Goal: Check status: Check status

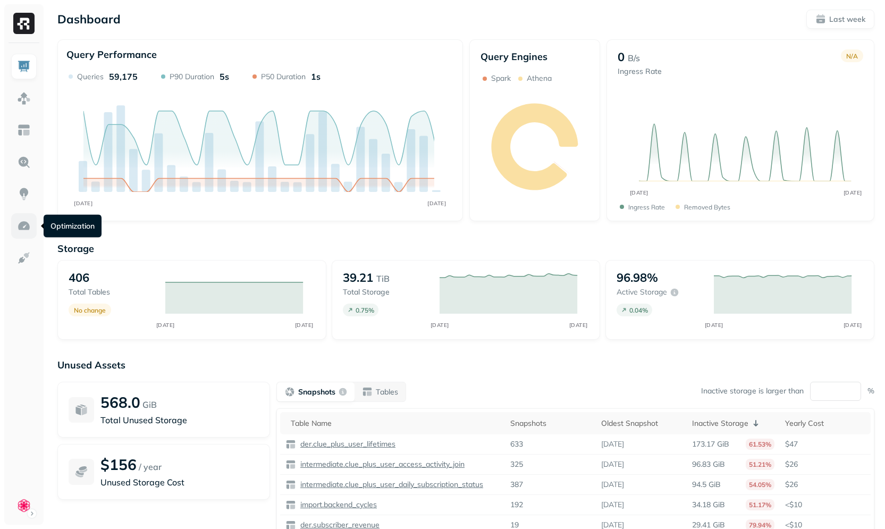
click at [31, 221] on link at bounding box center [24, 226] width 26 height 26
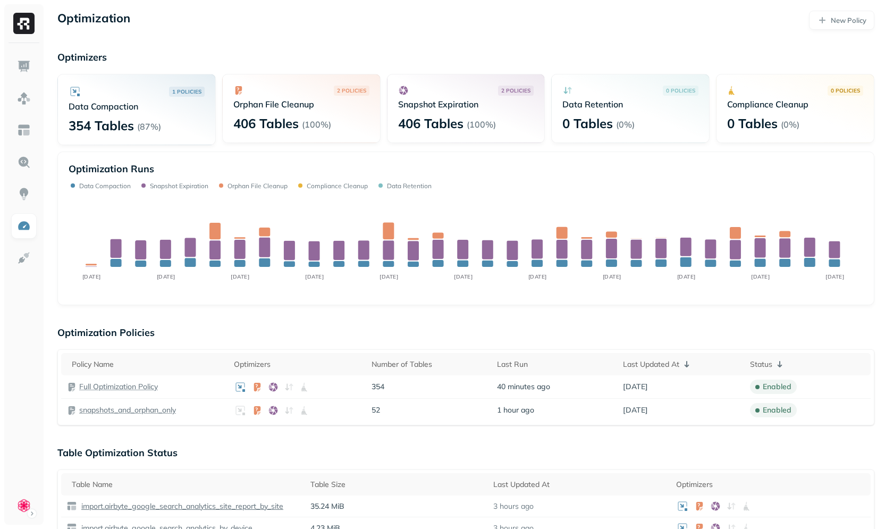
click at [304, 46] on div "Optimization New Policy Optimizers 1 POLICIES Data Compaction 354 Tables ( 87% …" at bounding box center [466, 538] width 838 height 1076
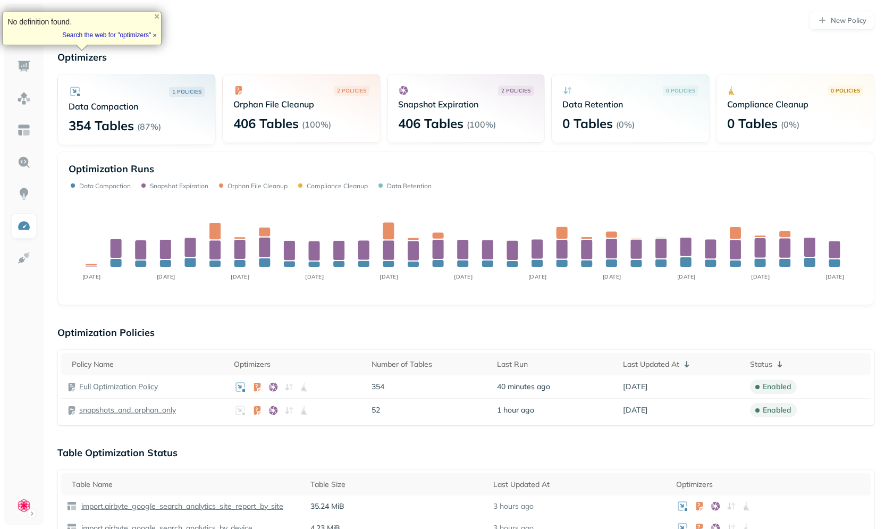
click at [302, 36] on div "Optimization New Policy Optimizers 1 POLICIES Data Compaction 354 Tables ( 87% …" at bounding box center [466, 538] width 838 height 1076
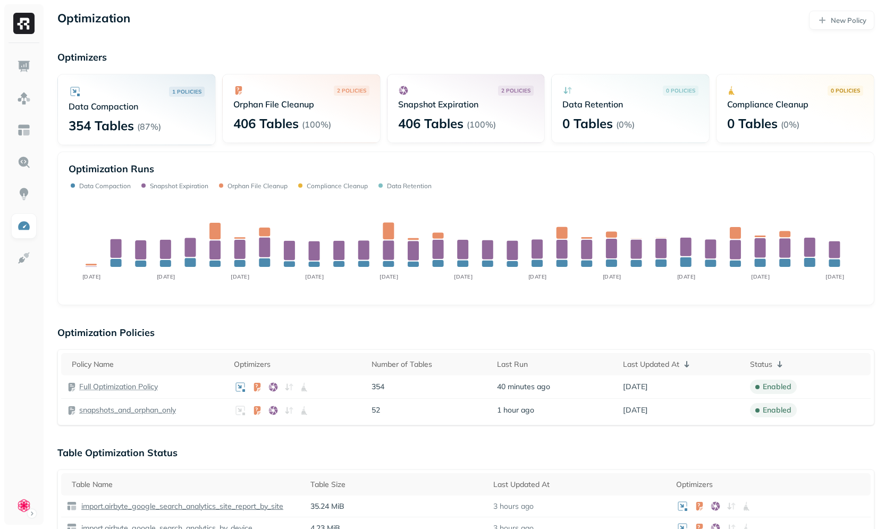
click at [296, 53] on p "Optimizers" at bounding box center [465, 57] width 817 height 12
click at [227, 143] on div "1 POLICIES Data Compaction 354 Tables ( 87% ) 2 POLICIES Orphan File Cleanup 40…" at bounding box center [465, 109] width 817 height 71
click at [215, 138] on div "1 POLICIES Data Compaction 354 Tables ( 87% )" at bounding box center [136, 109] width 158 height 71
click at [245, 50] on div "Optimization New Policy Optimizers 1 POLICIES Data Compaction 354 Tables ( 87% …" at bounding box center [466, 538] width 838 height 1076
click at [219, 145] on div "1 POLICIES Data Compaction 354 Tables ( 87% ) 2 POLICIES Orphan File Cleanup 40…" at bounding box center [465, 109] width 817 height 71
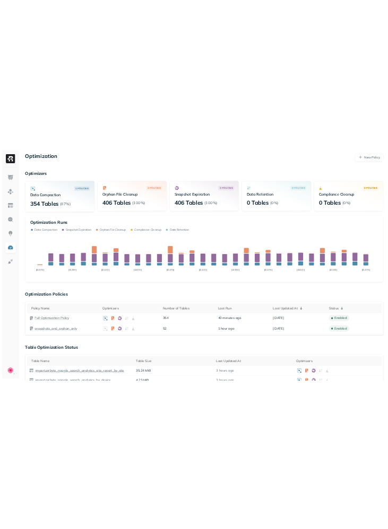
scroll to position [13, 0]
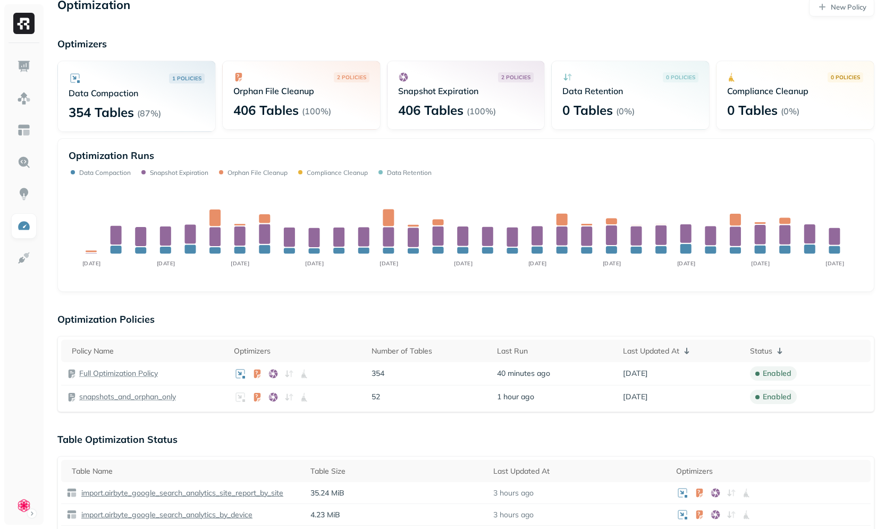
click at [249, 122] on div "2 POLICIES Orphan File Cleanup 406 Tables ( 100% )" at bounding box center [301, 95] width 158 height 69
drag, startPoint x: 217, startPoint y: 129, endPoint x: 230, endPoint y: 124, distance: 12.9
click at [217, 129] on div "1 POLICIES Data Compaction 354 Tables ( 87% ) 2 POLICIES Orphan File Cleanup 40…" at bounding box center [465, 96] width 817 height 71
click at [230, 132] on div "1 POLICIES Data Compaction 354 Tables ( 87% ) 2 POLICIES Orphan File Cleanup 40…" at bounding box center [465, 176] width 817 height 231
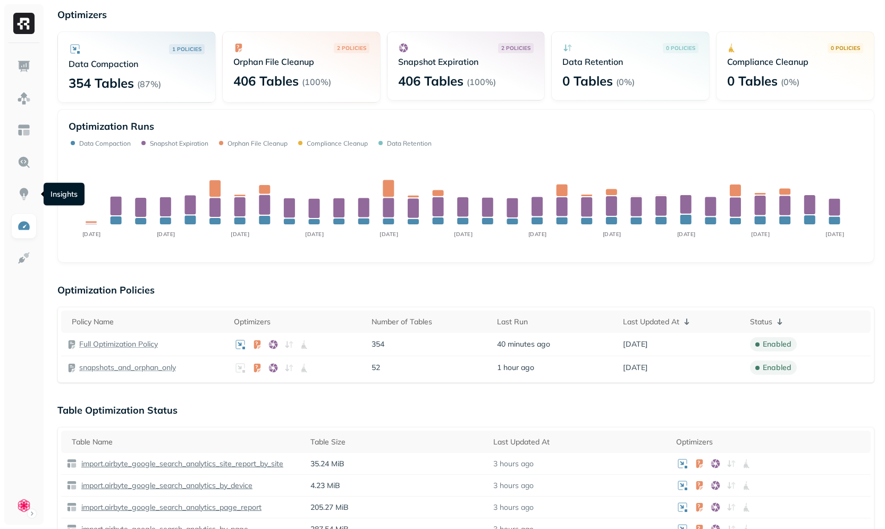
scroll to position [0, 0]
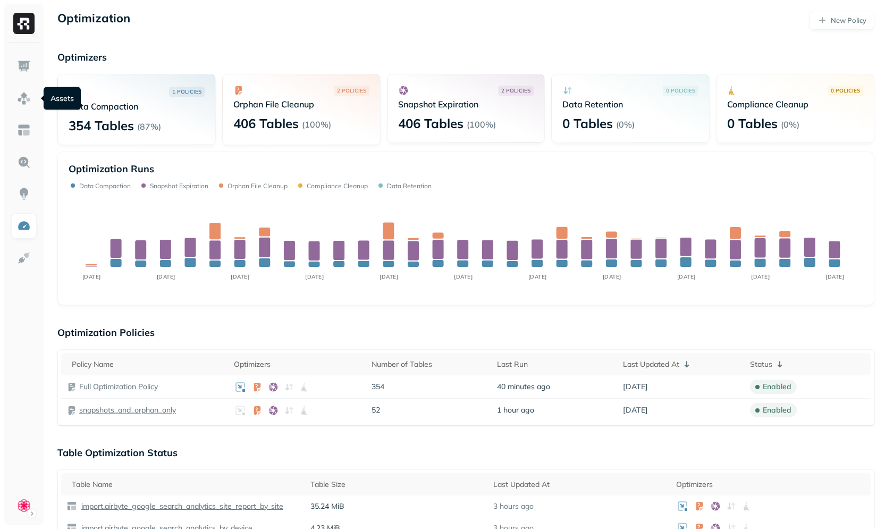
click at [86, 49] on div "Optimization New Policy Optimizers 1 POLICIES Data Compaction 354 Tables ( 87% …" at bounding box center [466, 538] width 838 height 1076
click at [271, 299] on div "Optimization Runs Data Compaction Snapshot Expiration Orphan File Cleanup Compl…" at bounding box center [465, 228] width 817 height 154
click at [268, 327] on p "Optimization Policies" at bounding box center [465, 332] width 817 height 12
click at [235, 133] on div "2 POLICIES Orphan File Cleanup 406 Tables ( 100% )" at bounding box center [301, 109] width 158 height 71
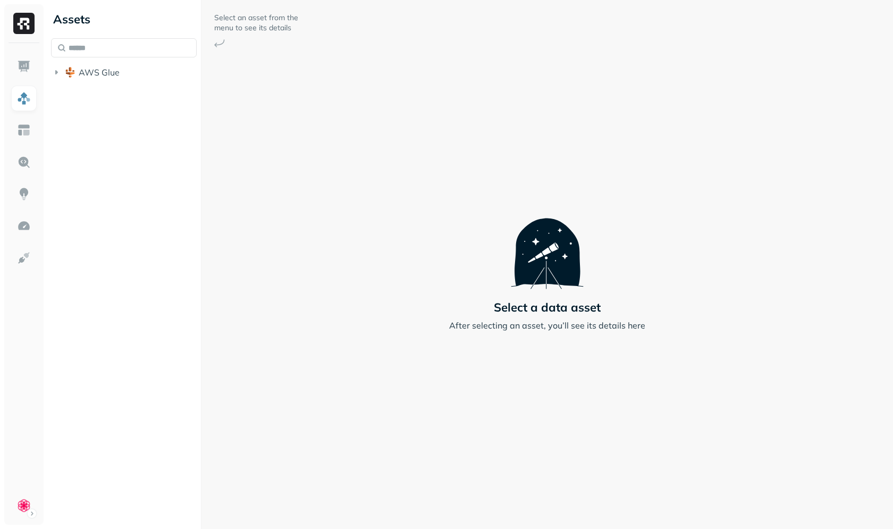
click at [93, 83] on div "Assets AWS Glue" at bounding box center [124, 43] width 154 height 87
click at [113, 70] on span "AWS Glue" at bounding box center [99, 72] width 41 height 11
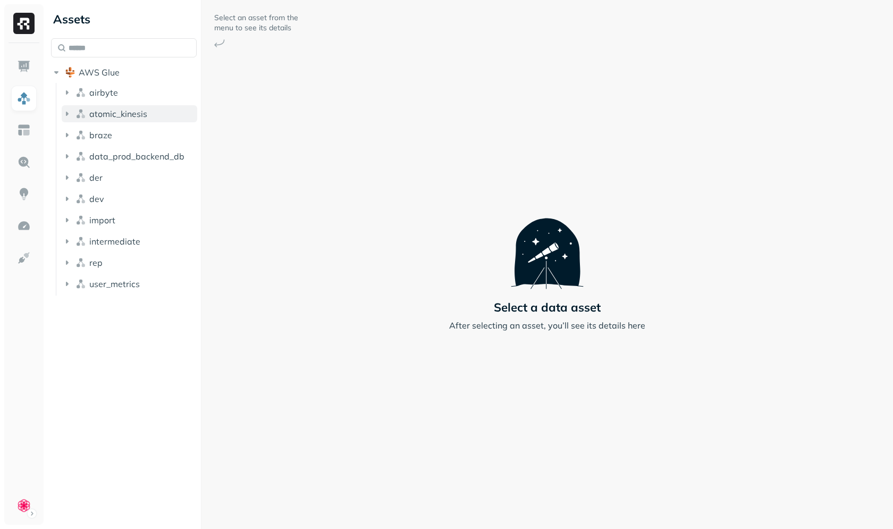
click at [120, 114] on span "atomic_kinesis" at bounding box center [118, 113] width 58 height 11
click at [116, 130] on p "( 41 )" at bounding box center [123, 134] width 16 height 11
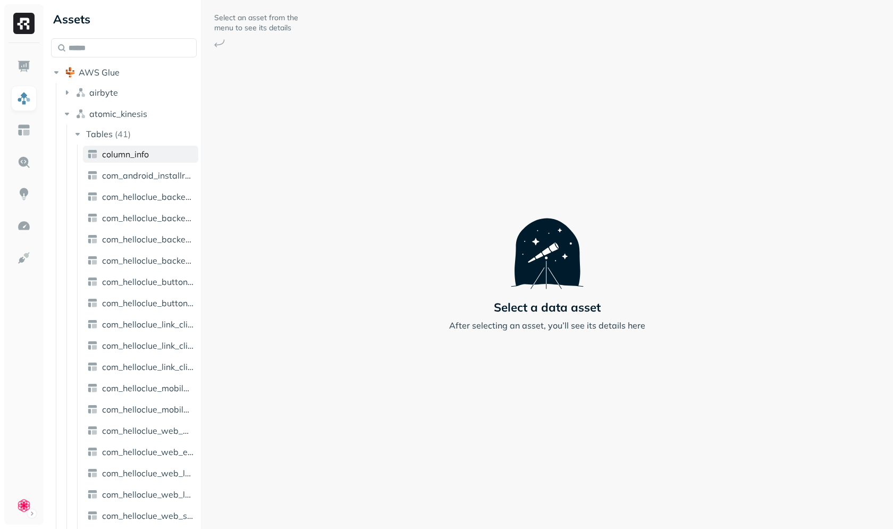
click at [127, 156] on span "column_info" at bounding box center [125, 154] width 47 height 11
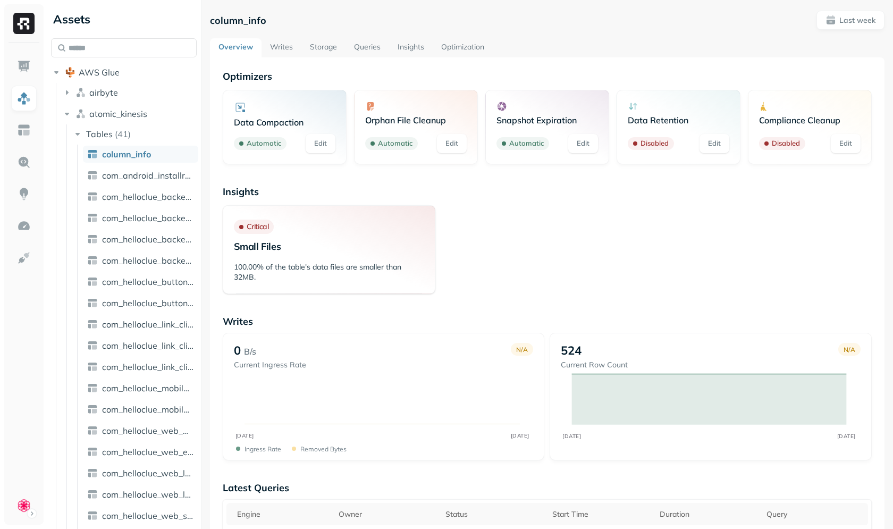
click at [458, 49] on link "Optimization" at bounding box center [462, 47] width 60 height 19
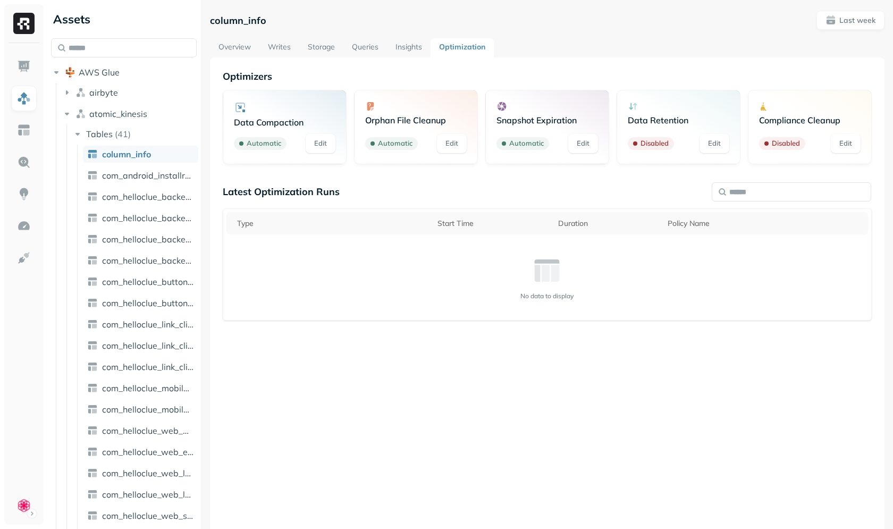
click at [604, 180] on div "Optimizers Data Compaction Automatic Edit Orphan File Cleanup Automatic Edit Sn…" at bounding box center [547, 275] width 649 height 411
click at [573, 181] on div "Optimizers Data Compaction Automatic Edit Orphan File Cleanup Automatic Edit Sn…" at bounding box center [547, 275] width 649 height 411
click at [829, 21] on span "Last week" at bounding box center [850, 20] width 50 height 11
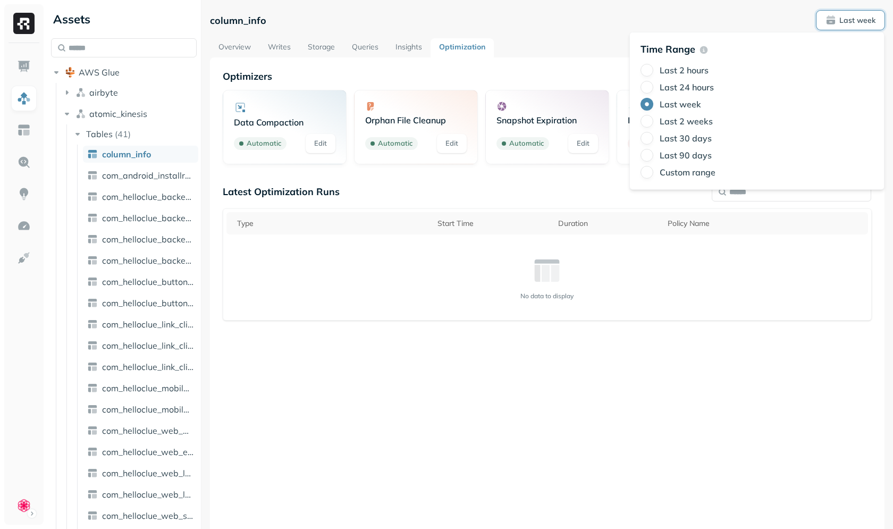
click at [675, 121] on label "Last 2 weeks" at bounding box center [685, 121] width 53 height 11
click at [653, 121] on button "Last 2 weeks" at bounding box center [646, 121] width 13 height 13
click at [531, 29] on div "column_info Last 2 weeks" at bounding box center [547, 20] width 674 height 19
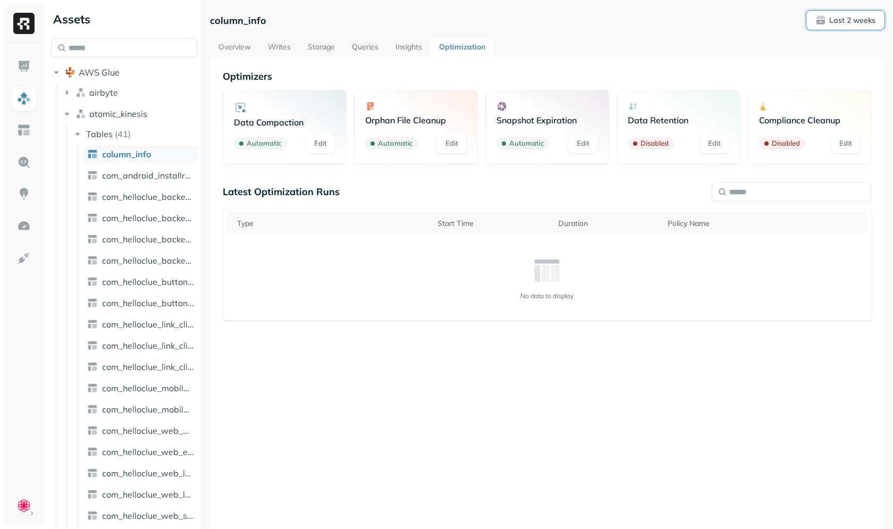
click at [833, 22] on p "Last 2 weeks" at bounding box center [852, 20] width 46 height 10
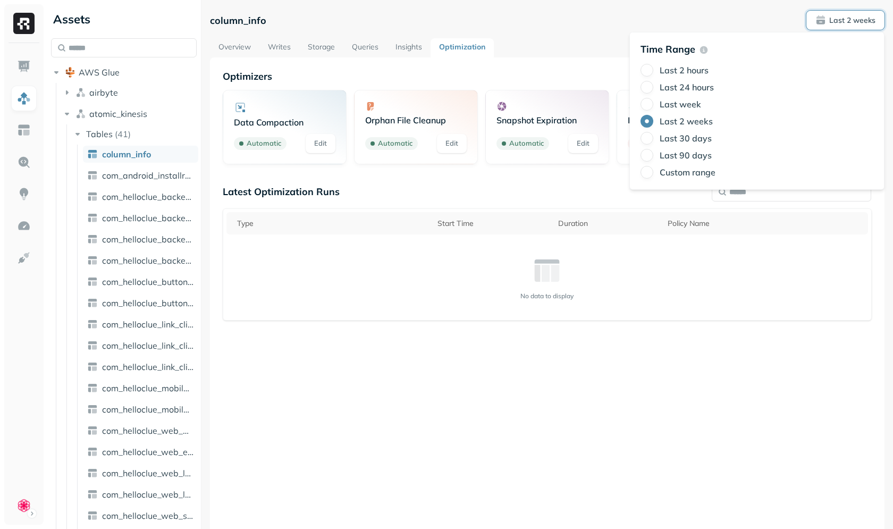
click at [701, 154] on label "Last 90 days" at bounding box center [685, 155] width 52 height 11
click at [653, 154] on button "Last 90 days" at bounding box center [646, 155] width 13 height 13
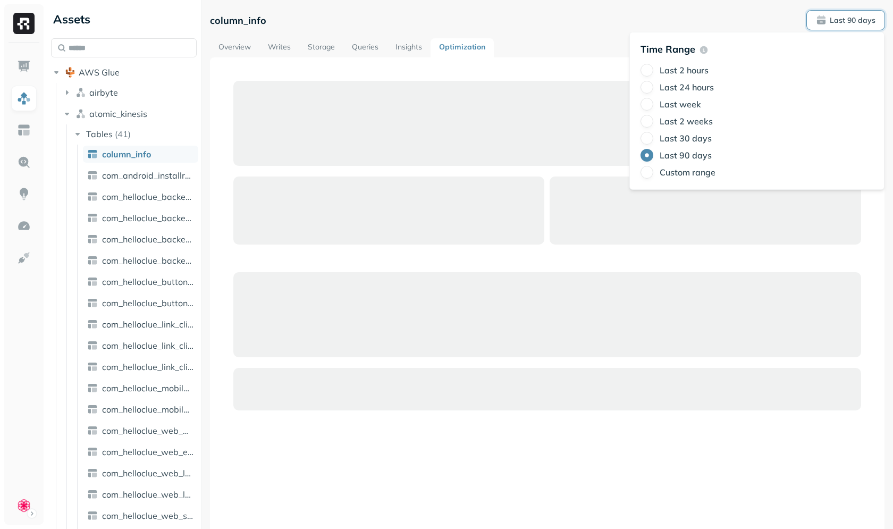
click at [517, 178] on div at bounding box center [388, 210] width 311 height 68
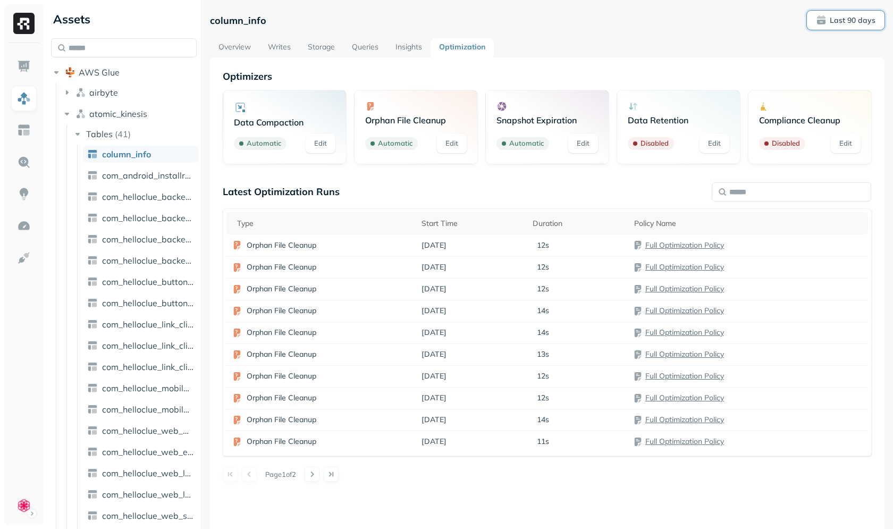
click at [829, 25] on p "Last 90 days" at bounding box center [852, 20] width 46 height 10
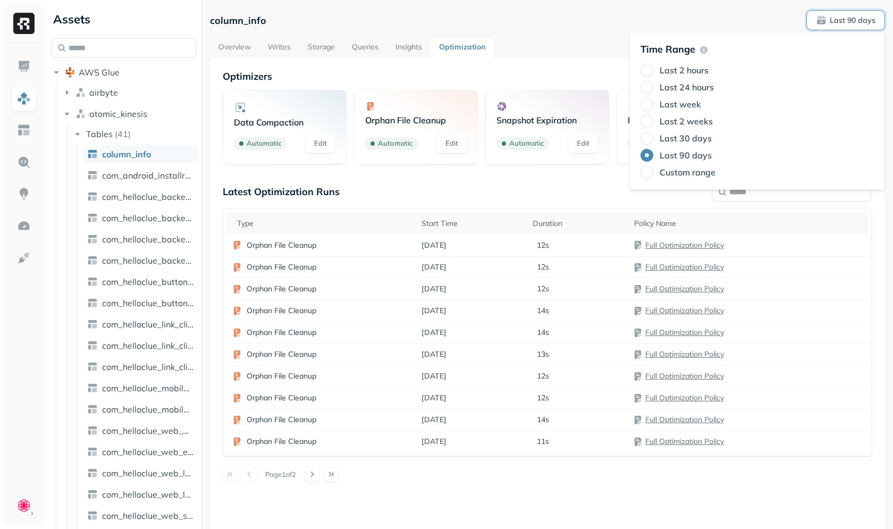
click at [667, 141] on label "Last 30 days" at bounding box center [685, 138] width 52 height 11
click at [653, 141] on button "Last 30 days" at bounding box center [646, 138] width 13 height 13
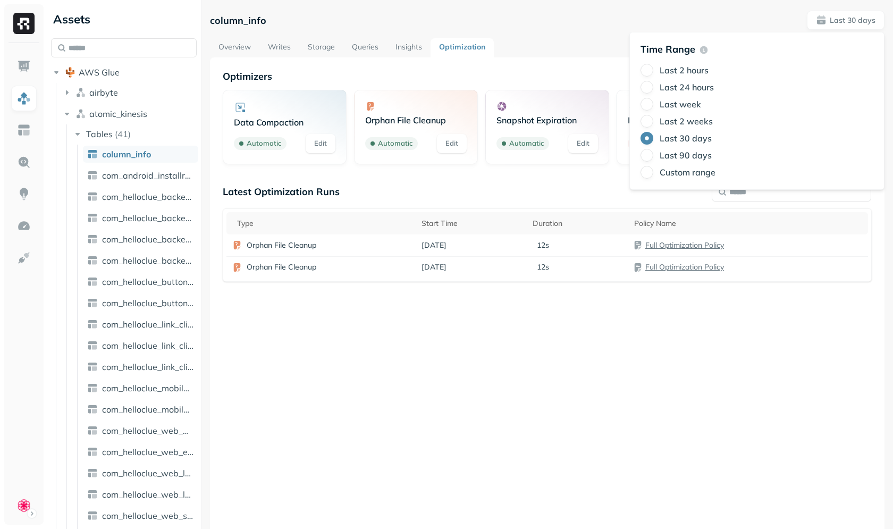
click at [487, 190] on div "Latest Optimization Runs" at bounding box center [547, 191] width 649 height 12
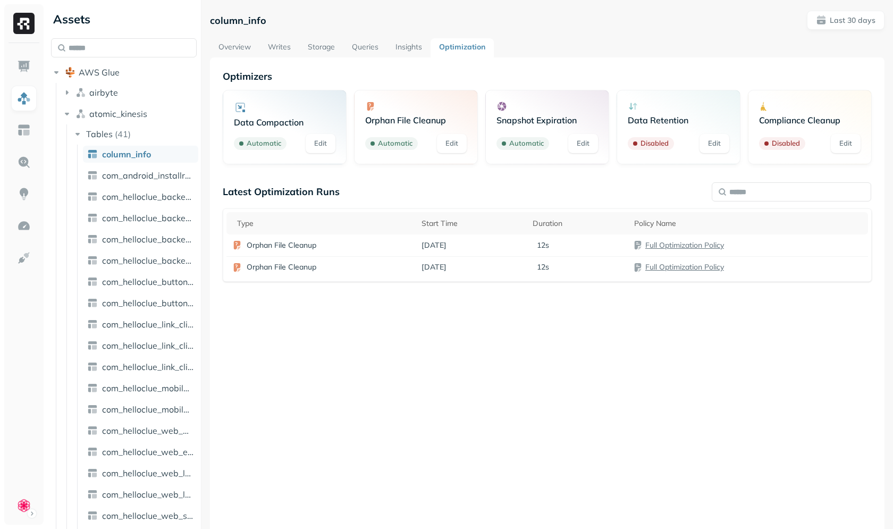
click at [275, 49] on link "Writes" at bounding box center [279, 47] width 40 height 19
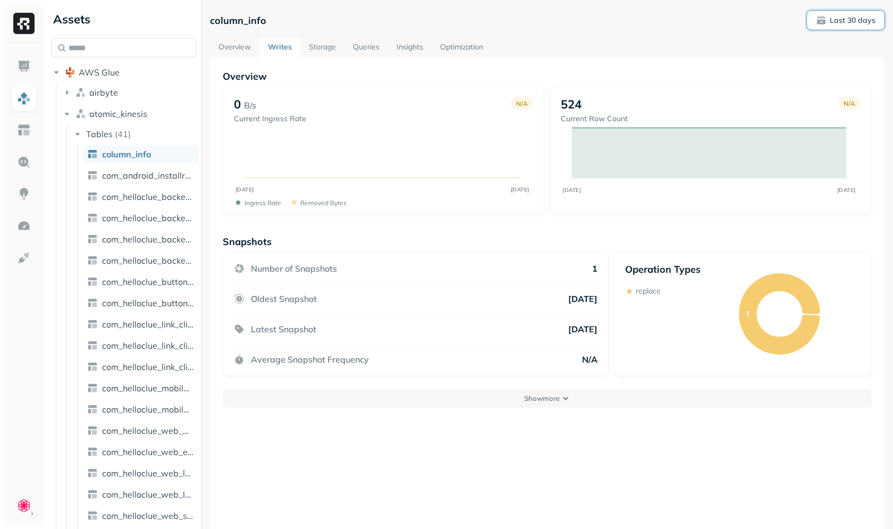
click at [835, 26] on button "Last 30 days" at bounding box center [845, 20] width 78 height 19
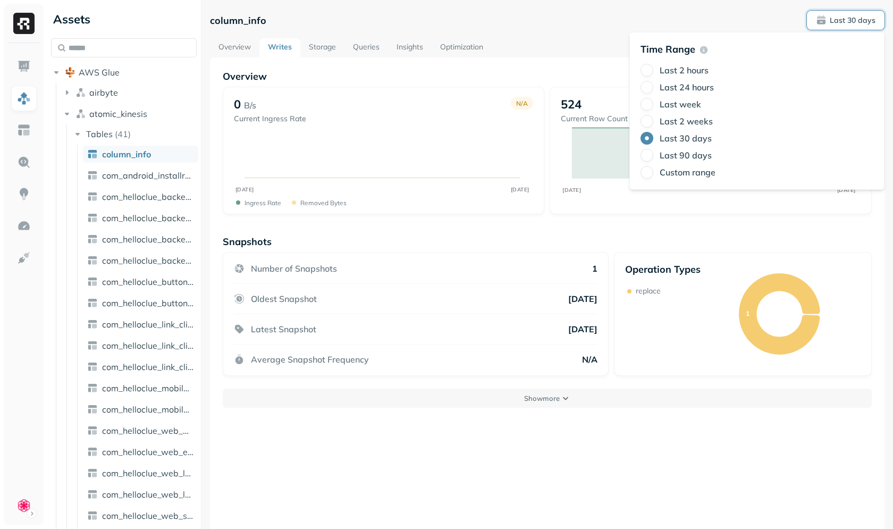
click at [670, 99] on label "Last week" at bounding box center [679, 104] width 41 height 11
click at [653, 99] on button "Last week" at bounding box center [646, 104] width 13 height 13
click at [545, 51] on div "Overview Writes Storage Queries Insights Optimization" at bounding box center [547, 47] width 674 height 19
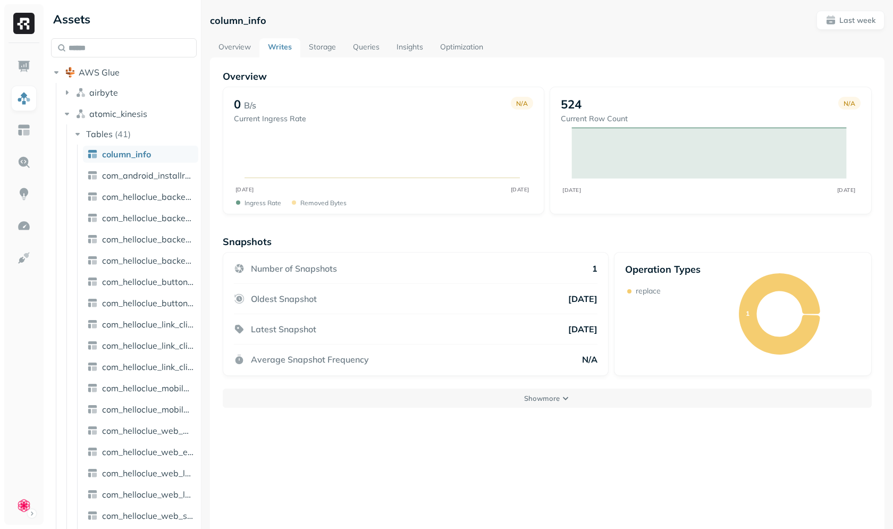
click at [462, 48] on link "Optimization" at bounding box center [461, 47] width 60 height 19
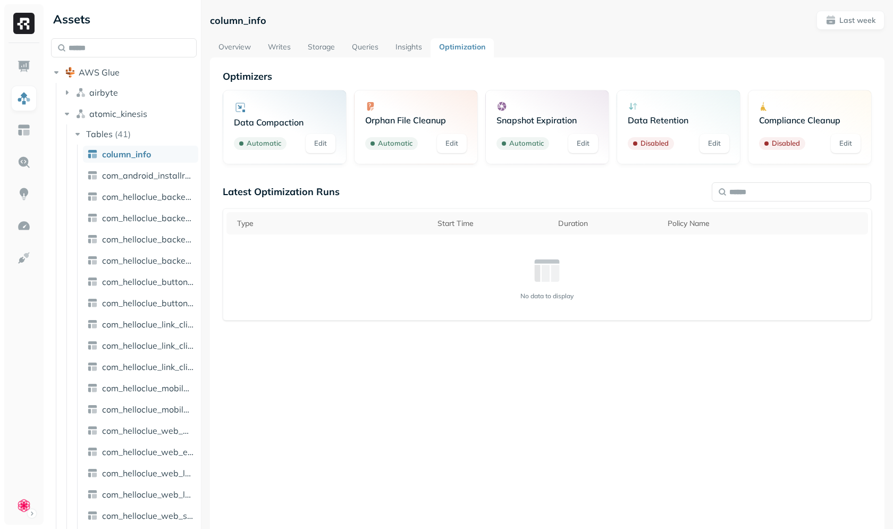
click at [505, 188] on div "Latest Optimization Runs" at bounding box center [547, 191] width 649 height 12
click at [626, 180] on div "Optimizers Data Compaction Automatic Edit Orphan File Cleanup Automatic Edit Sn…" at bounding box center [547, 275] width 649 height 411
